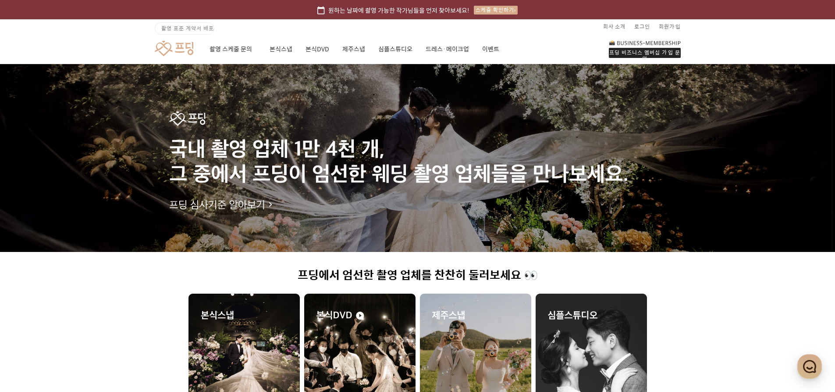
scroll to position [342, 0]
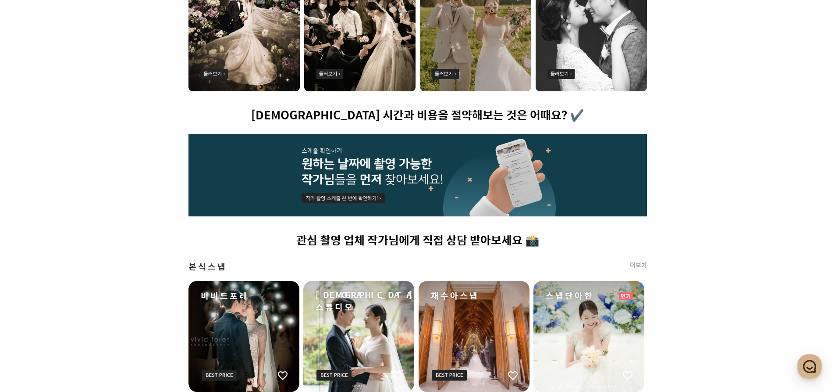
click at [365, 170] on img at bounding box center [418, 175] width 459 height 82
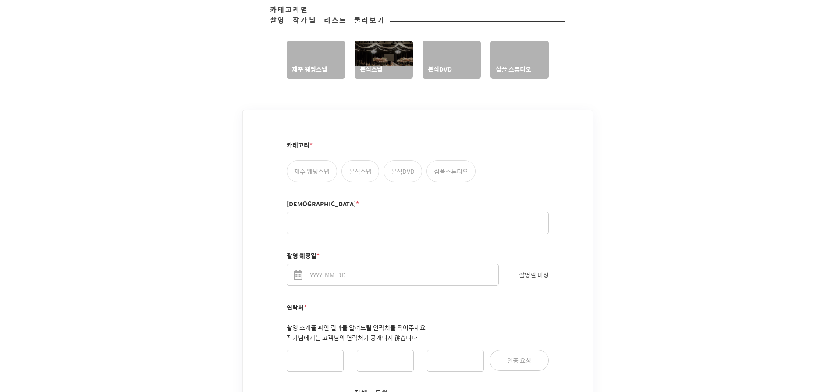
scroll to position [438, 0]
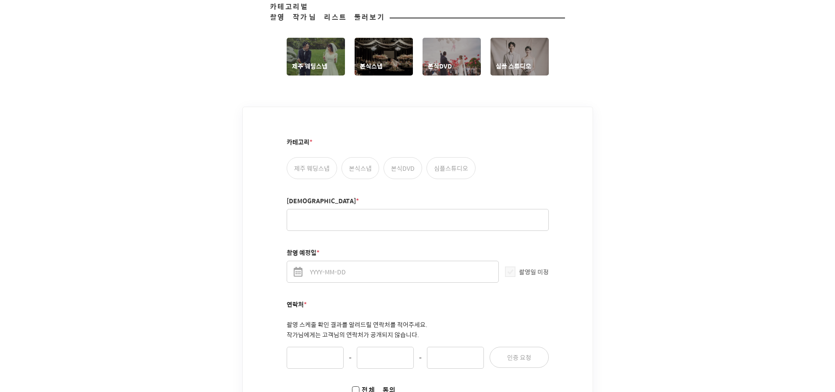
click at [365, 160] on label "본식스냅" at bounding box center [361, 168] width 38 height 22
click at [349, 160] on input "본식스냅" at bounding box center [347, 161] width 6 height 6
radio input "true"
click at [406, 158] on label "본식DVD" at bounding box center [403, 168] width 39 height 22
click at [392, 158] on input "본식DVD" at bounding box center [389, 161] width 6 height 6
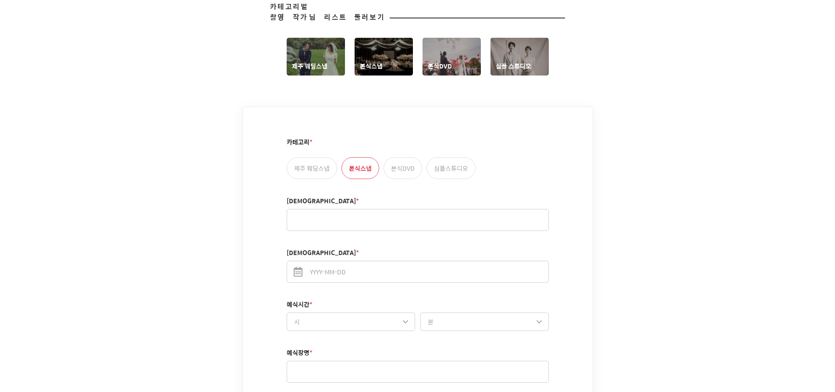
radio input "true"
click at [361, 163] on label "본식스냅" at bounding box center [361, 168] width 38 height 22
click at [349, 163] on input "본식스냅" at bounding box center [347, 161] width 6 height 6
radio input "true"
click at [338, 216] on input "[DEMOGRAPHIC_DATA] *" at bounding box center [418, 220] width 262 height 22
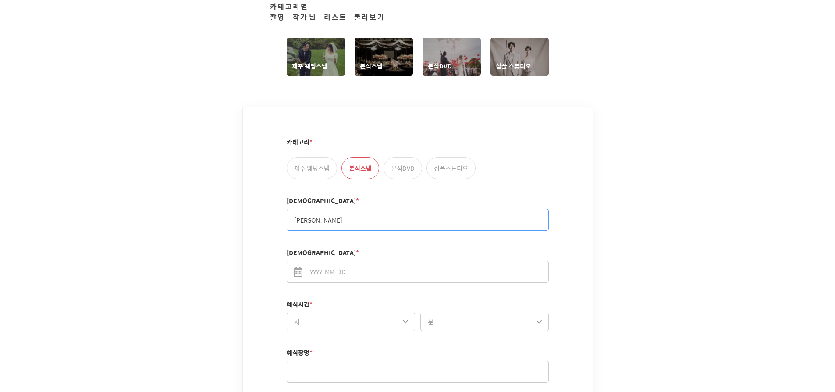
type input "[PERSON_NAME]"
click at [295, 267] on span at bounding box center [298, 272] width 9 height 10
click at [295, 260] on input "[DEMOGRAPHIC_DATA]일 *" at bounding box center [418, 271] width 262 height 22
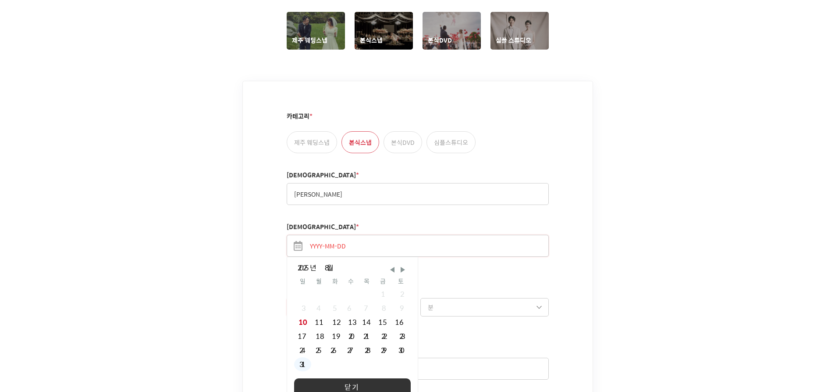
click at [300, 357] on div "31" at bounding box center [302, 364] width 17 height 14
type input "[DATE]"
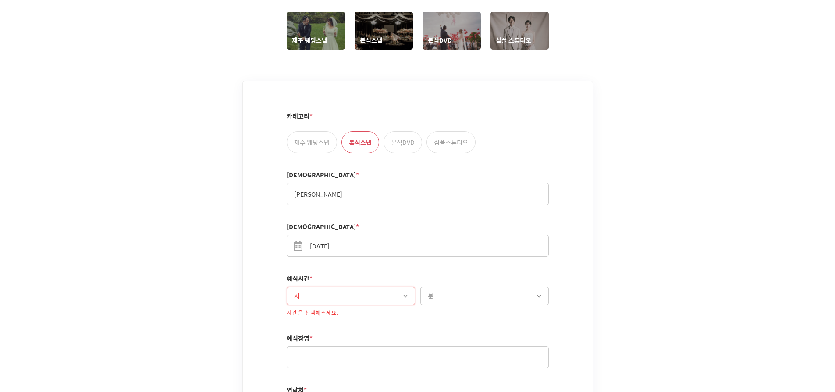
click at [398, 289] on select "시 10시 11시 12시 13시 14시 15시 16시 17시 18시 19시 20시 21시" at bounding box center [351, 295] width 128 height 18
select select "14"
click at [287, 286] on select "시 10시 11시 12시 13시 14시 15시 16시 17시 18시 19시 20시 21시" at bounding box center [351, 295] width 128 height 18
select select "00"
click at [366, 338] on input "text" at bounding box center [418, 346] width 262 height 22
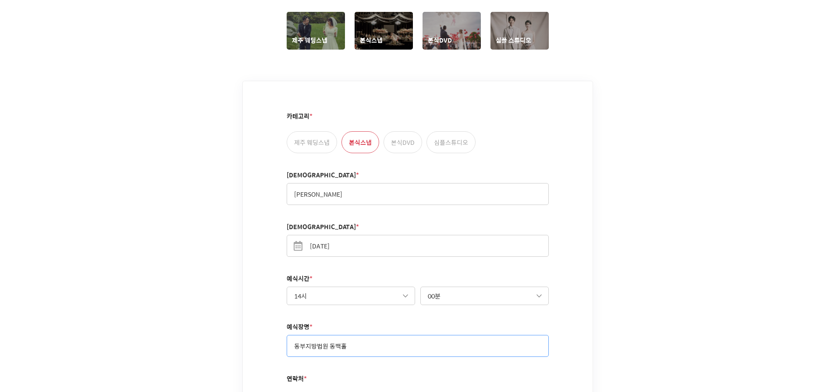
type input "동부지방법원 동백홀"
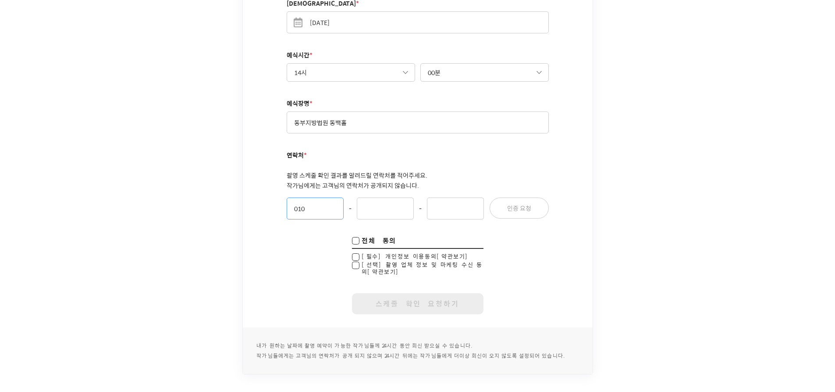
type input "010"
type input "7378"
type input "6612"
click at [528, 197] on button "인증 요청" at bounding box center [519, 207] width 59 height 21
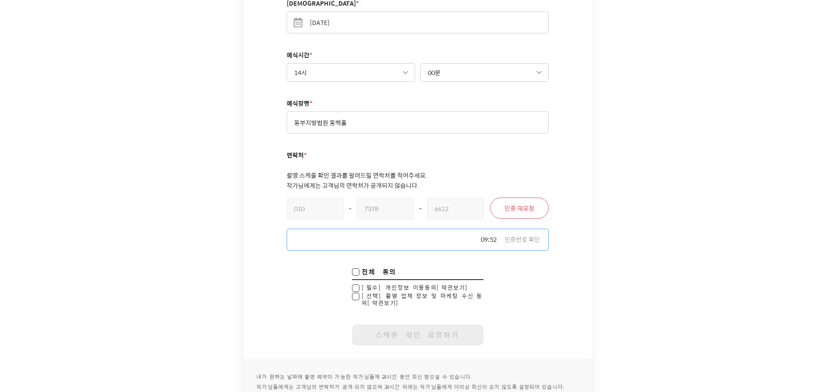
click at [327, 232] on input "text" at bounding box center [418, 239] width 262 height 22
type input "0607"
click at [359, 268] on input "checkbox" at bounding box center [355, 272] width 7 height 9
checkbox input "true"
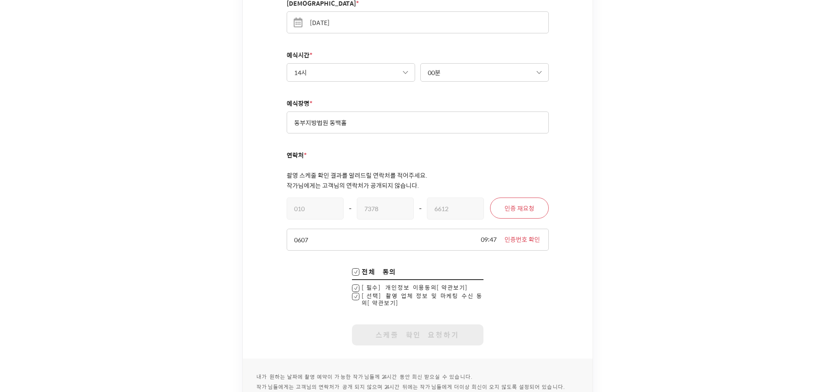
click at [355, 292] on input "checkbox" at bounding box center [355, 299] width 7 height 14
checkbox input "false"
click at [535, 235] on button "인증번호 확인" at bounding box center [523, 239] width 36 height 9
click at [418, 324] on button "스케줄 확인 요청하기" at bounding box center [418, 334] width 132 height 21
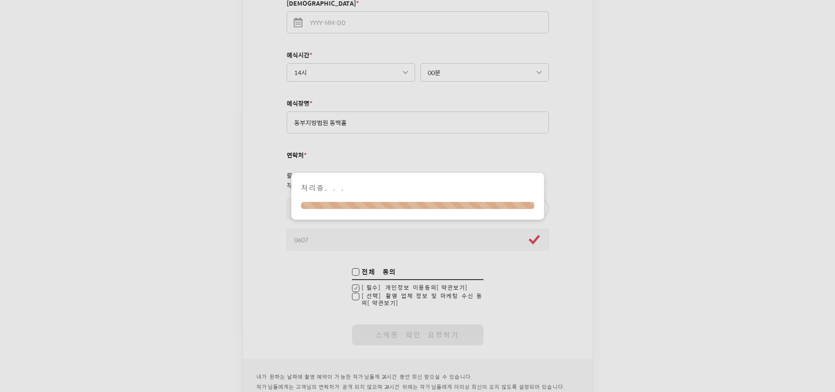
checkbox input "true"
checkbox input "false"
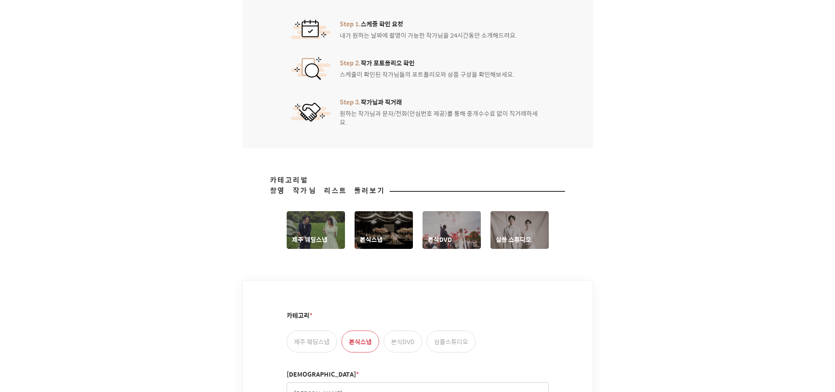
scroll to position [361, 0]
